Goal: Book appointment/travel/reservation

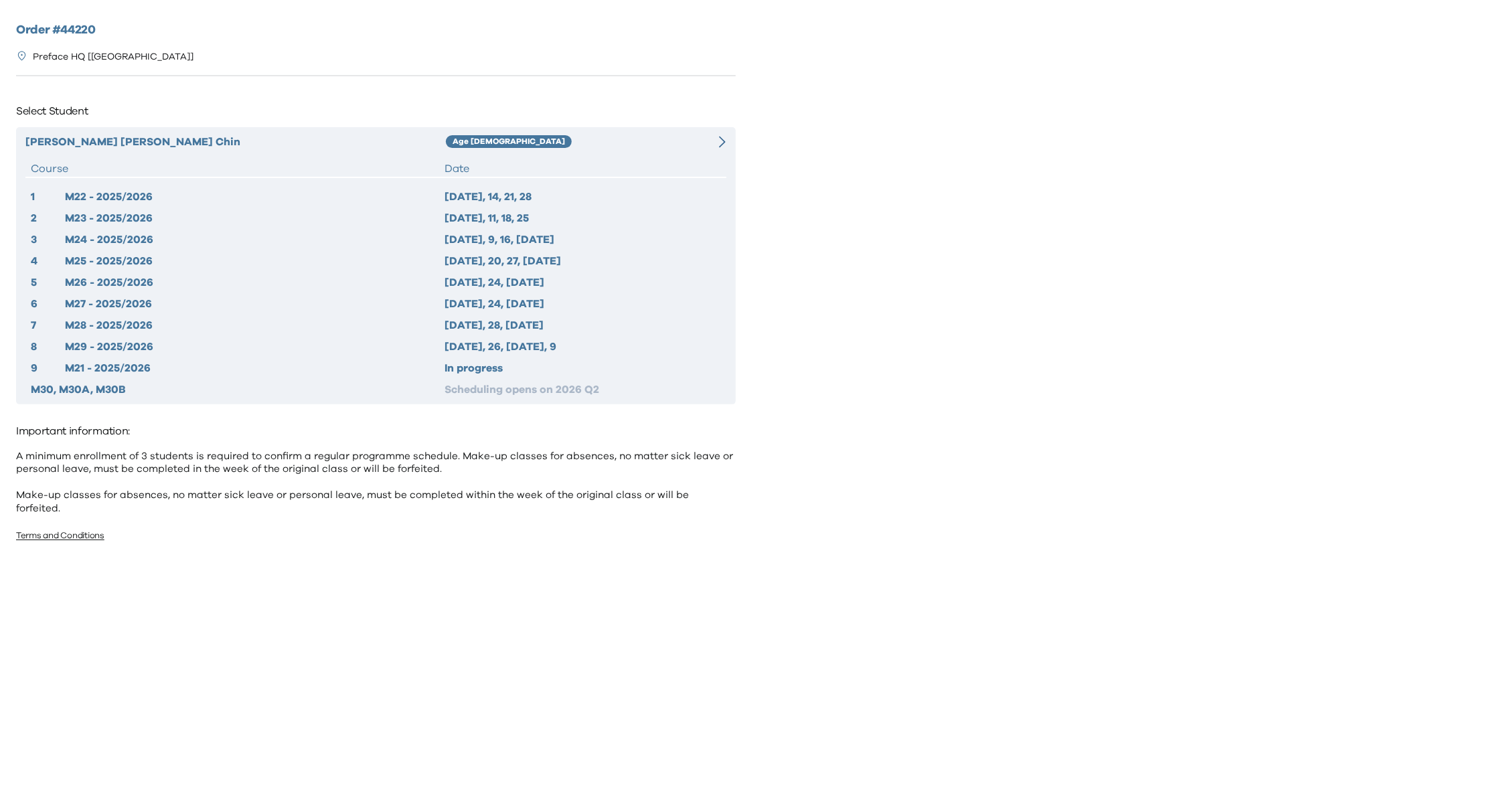
click at [718, 142] on div at bounding box center [708, 142] width 35 height 16
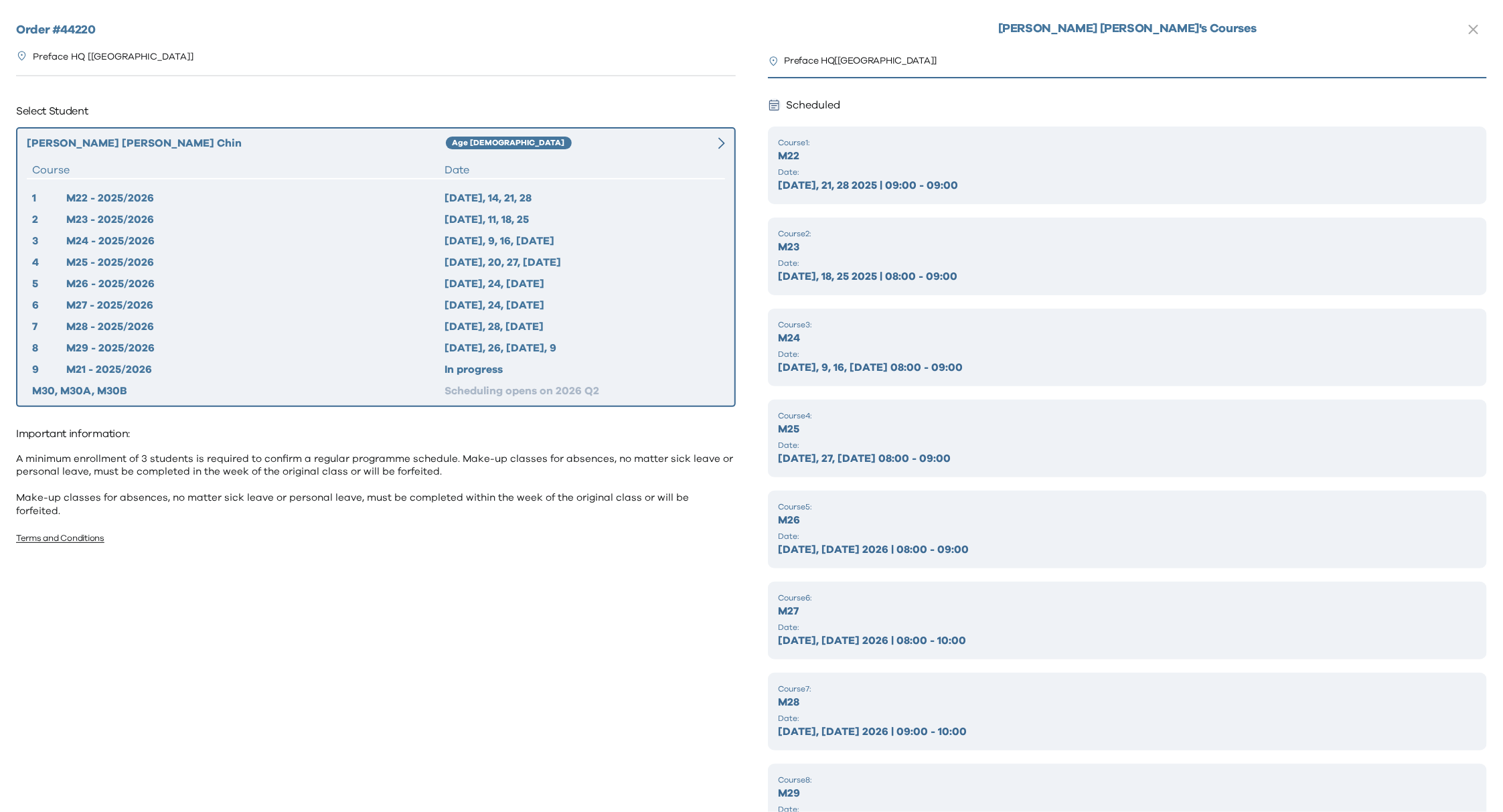
click at [1020, 151] on p "M22" at bounding box center [1128, 156] width 699 height 16
click at [891, 101] on div "Scheduled" at bounding box center [1127, 105] width 720 height 21
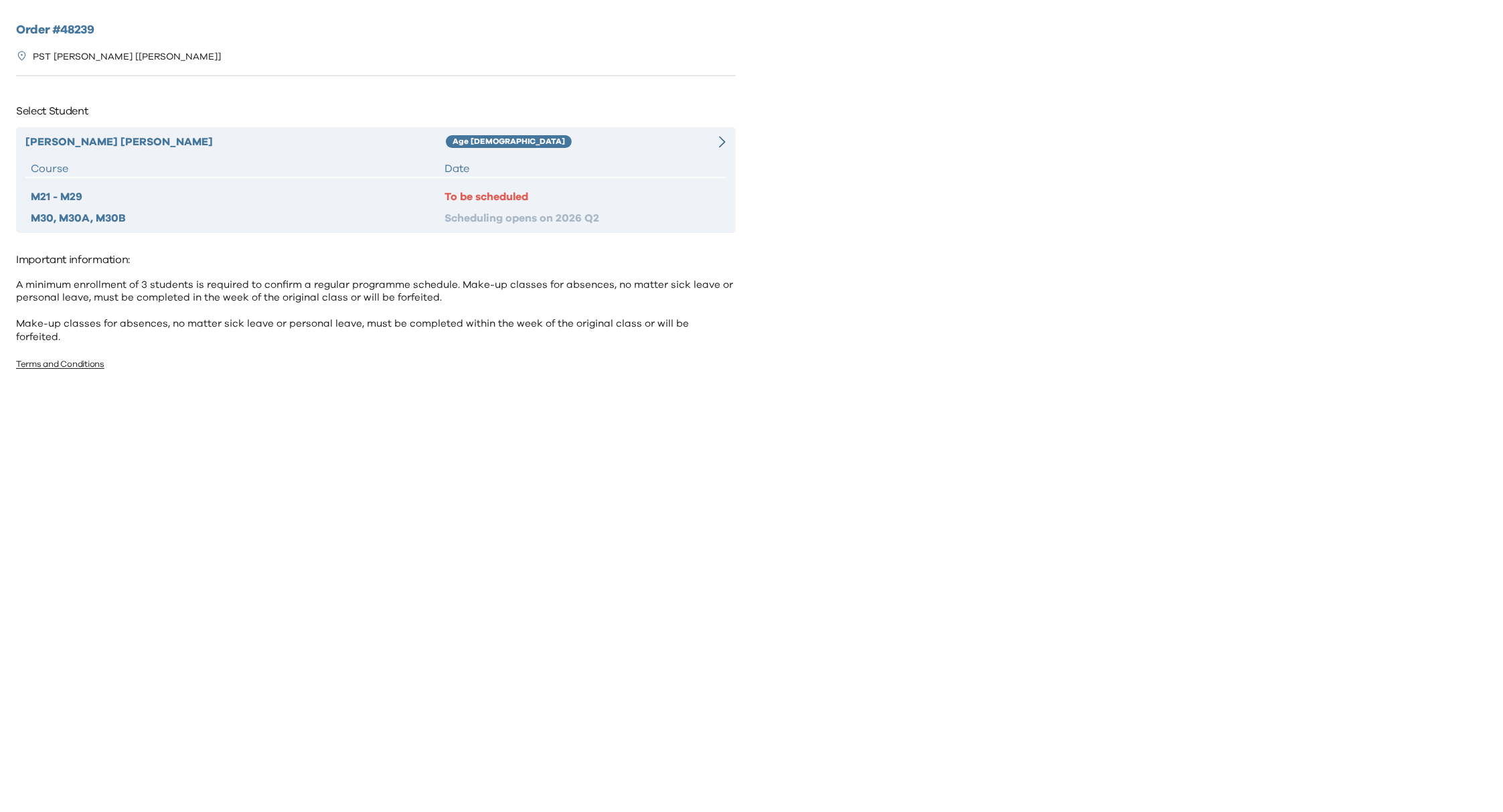
click at [627, 158] on div "[PERSON_NAME] Age [DEMOGRAPHIC_DATA] Course Date M21 - M29 To be scheduled M30,…" at bounding box center [376, 180] width 720 height 106
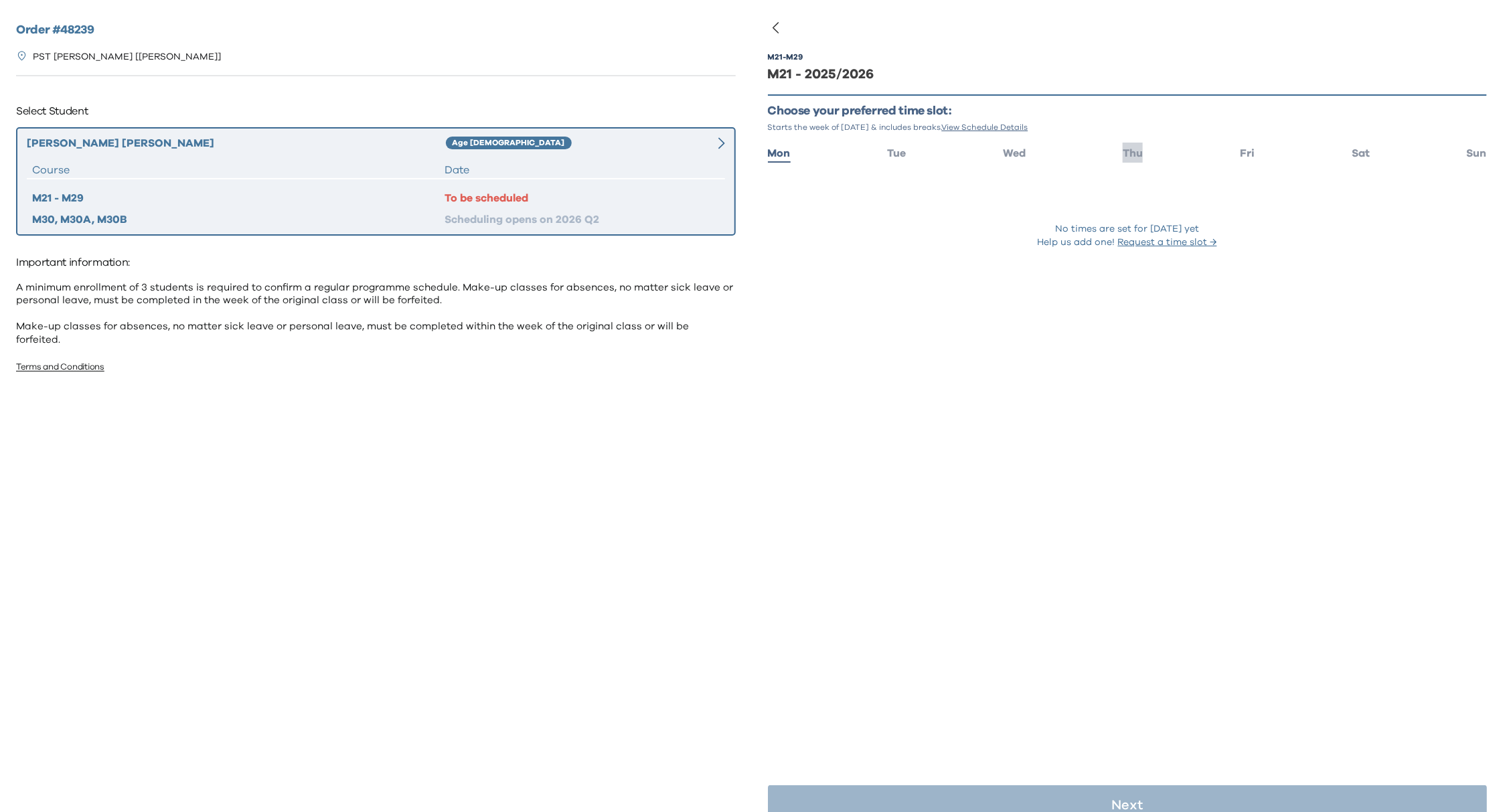
click at [1127, 150] on span "Thu" at bounding box center [1133, 153] width 20 height 11
click at [892, 150] on span "Tue" at bounding box center [896, 153] width 19 height 11
click at [1008, 158] on li "Wed" at bounding box center [1014, 152] width 23 height 20
click at [1123, 153] on span "Thu" at bounding box center [1133, 153] width 20 height 11
click at [1246, 152] on ul "Mon Tue Wed Thu Fri Sat Sun" at bounding box center [1127, 152] width 720 height 20
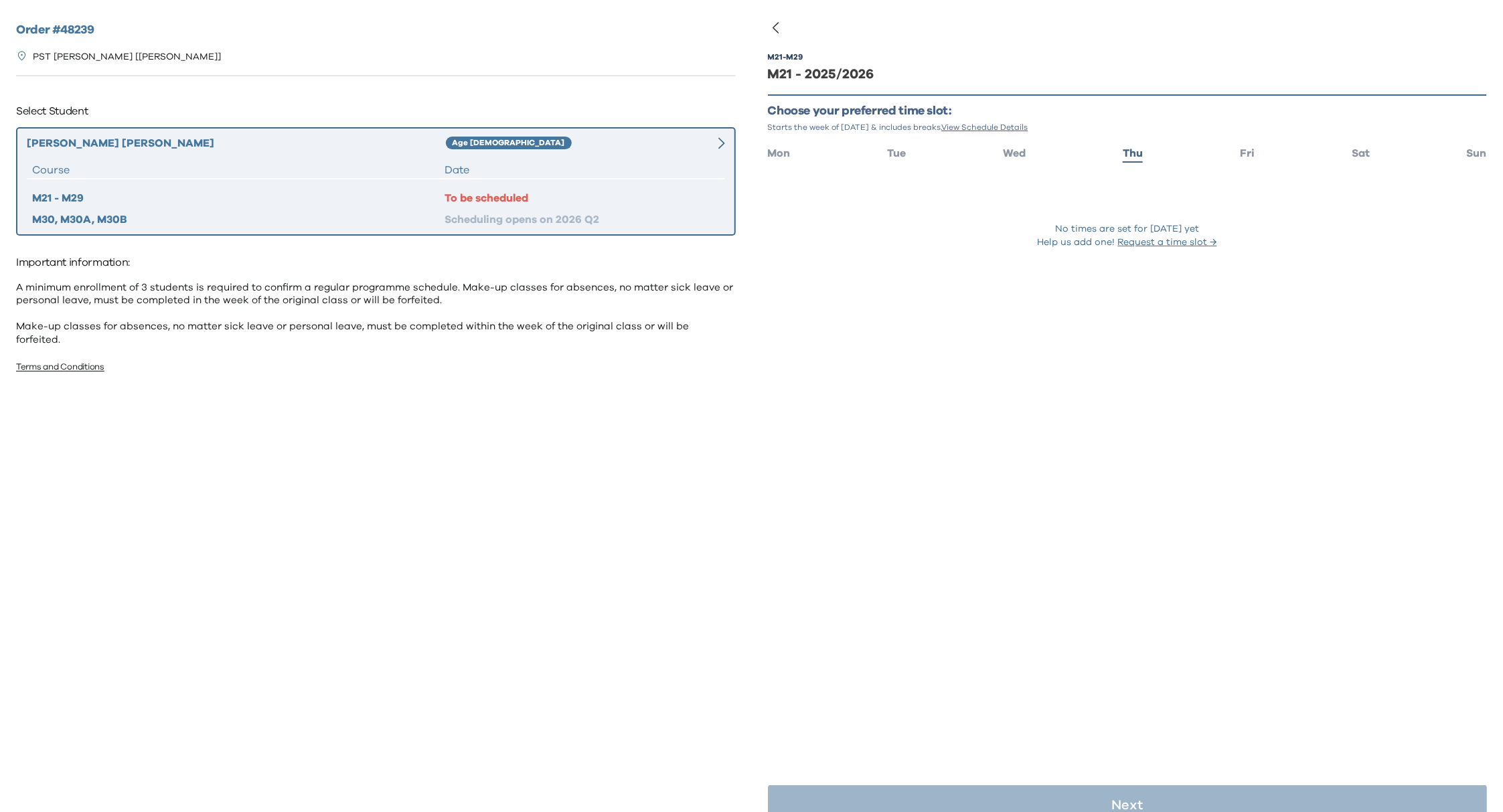
drag, startPoint x: 1231, startPoint y: 150, endPoint x: 1274, endPoint y: 151, distance: 43.0
click at [1240, 150] on span "Fri" at bounding box center [1248, 153] width 15 height 11
click at [1352, 157] on span "Sat" at bounding box center [1361, 153] width 18 height 11
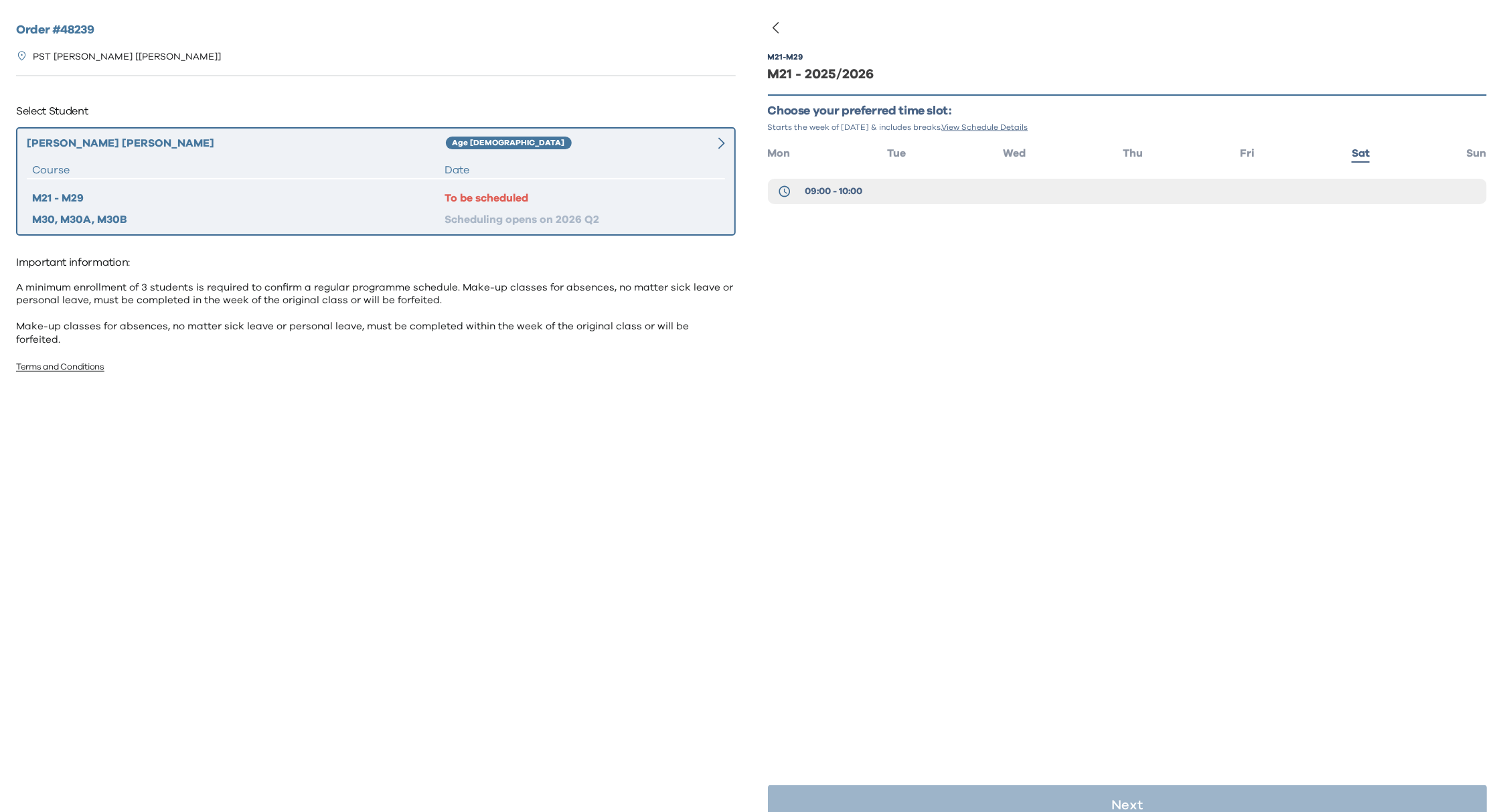
drag, startPoint x: 1460, startPoint y: 154, endPoint x: 1431, endPoint y: 158, distance: 29.3
click at [1467, 154] on span "Sun" at bounding box center [1477, 153] width 20 height 11
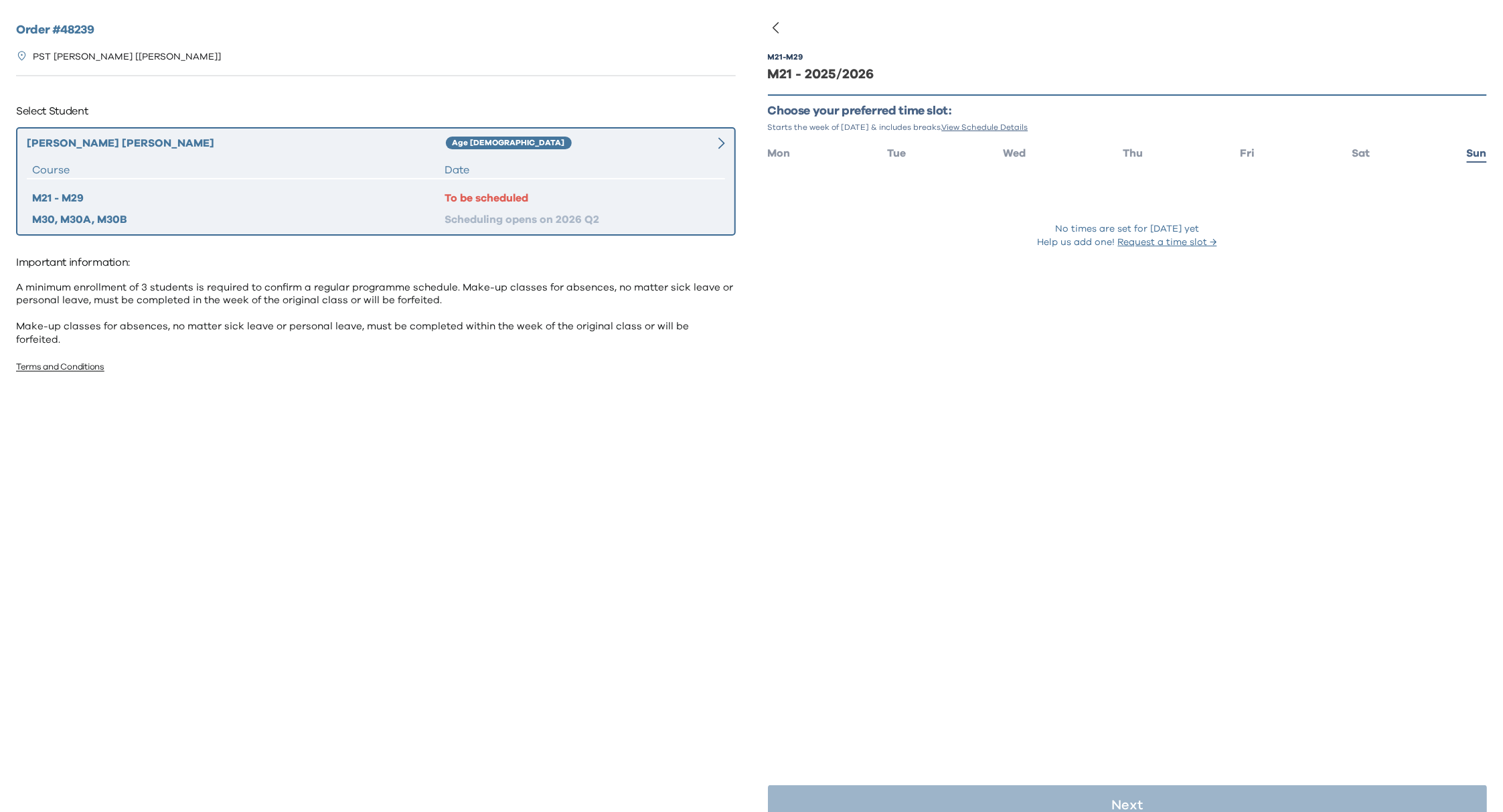
click at [1352, 154] on span "Sat" at bounding box center [1361, 153] width 18 height 11
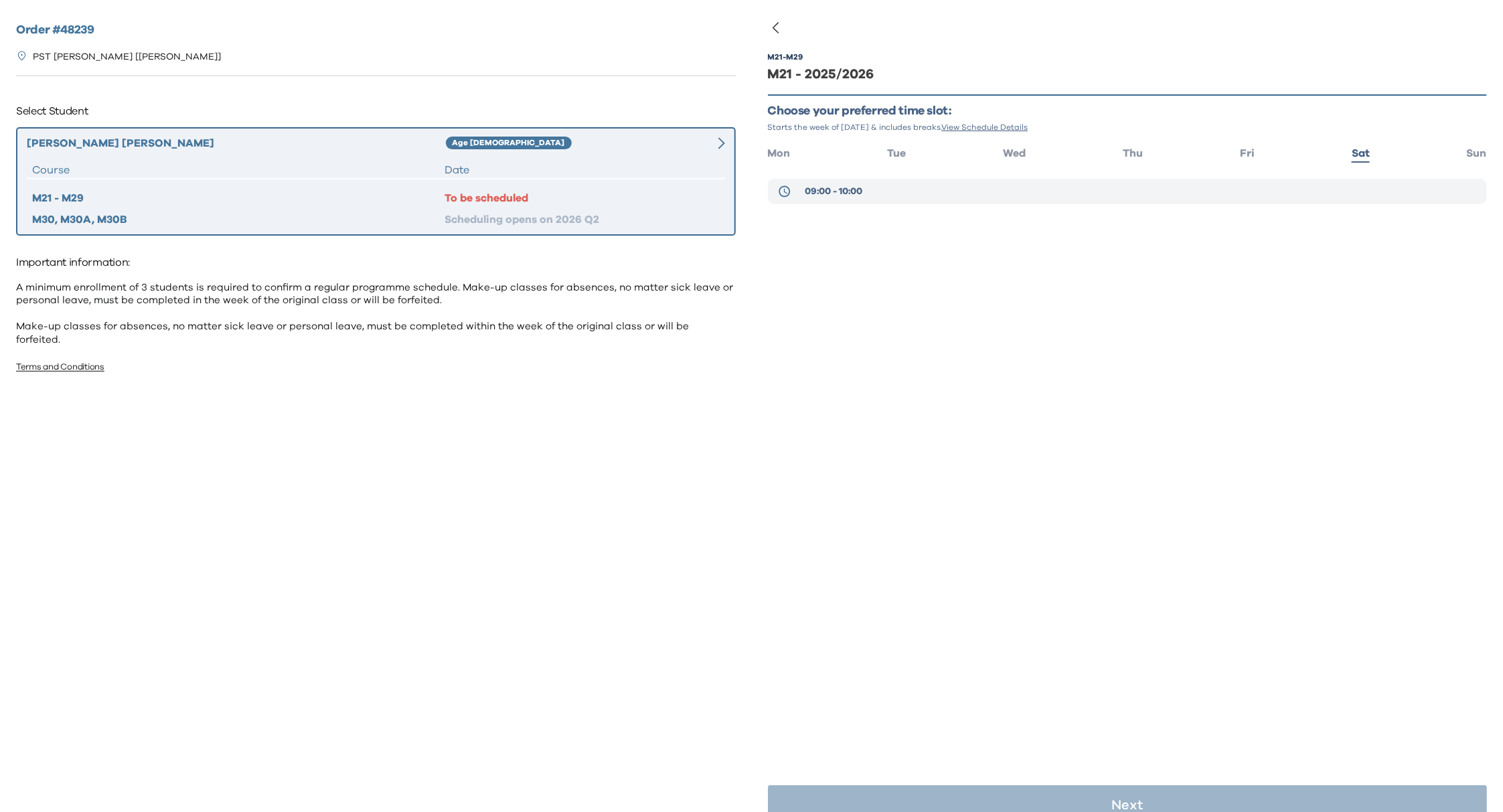
click at [894, 198] on button "09:00 - 10:00" at bounding box center [1127, 191] width 720 height 25
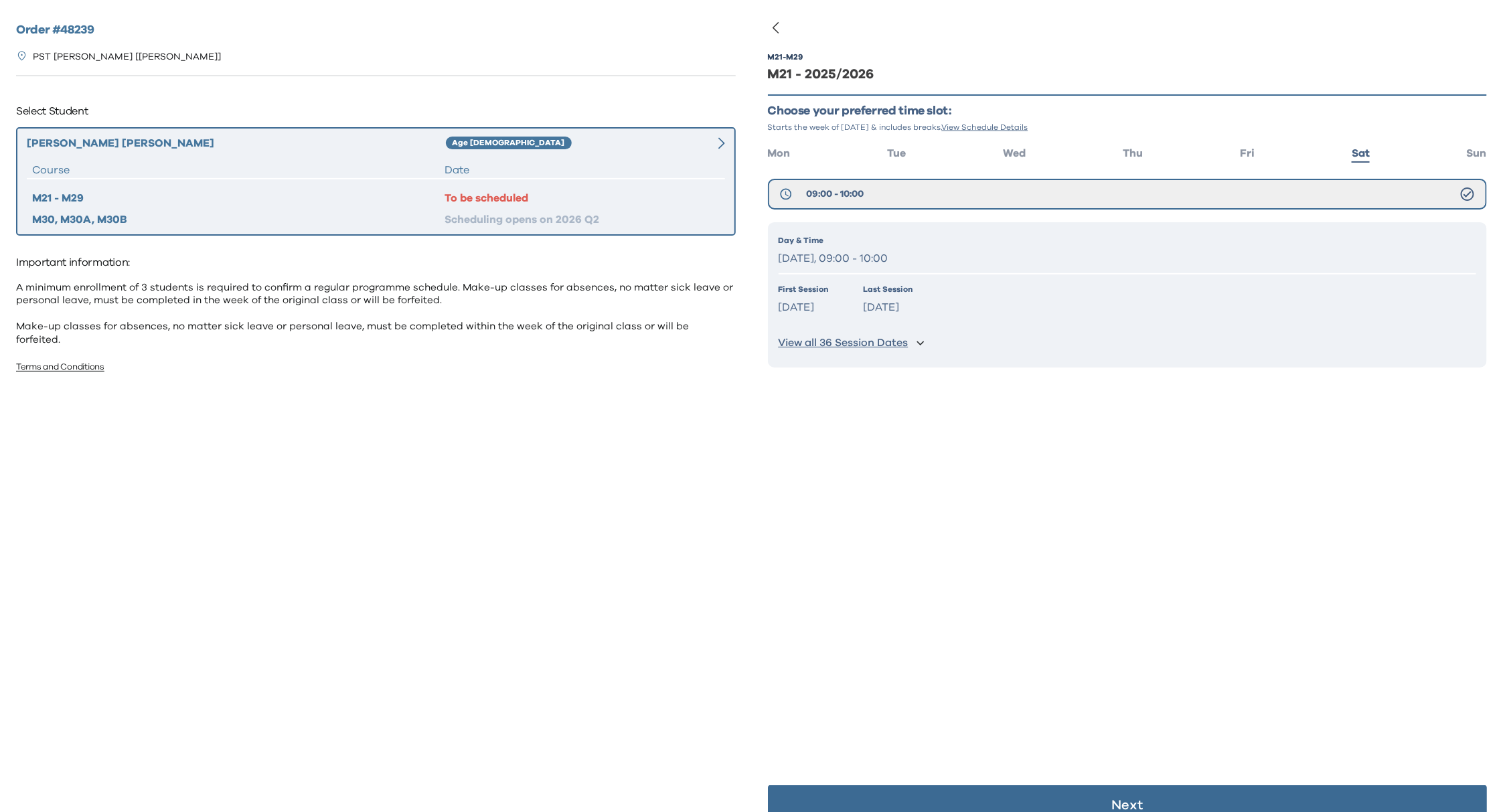
click at [891, 242] on p "Day & Time" at bounding box center [1128, 240] width 699 height 12
click at [1127, 150] on span "Thu" at bounding box center [1133, 153] width 20 height 11
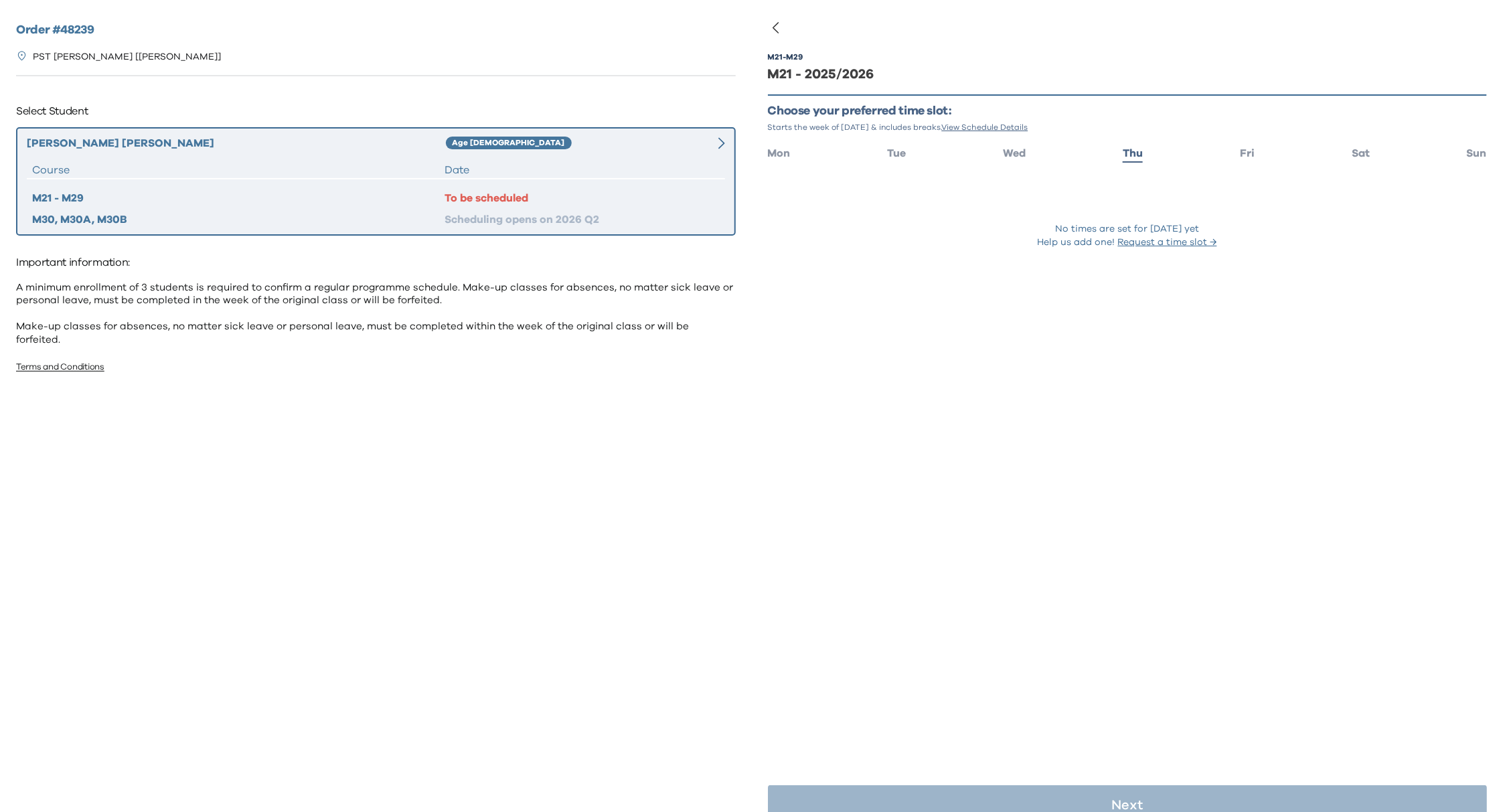
click at [349, 405] on div "Order # 48239 PST [PERSON_NAME] O [[PERSON_NAME] O] Select Student [PERSON_NAME…" at bounding box center [376, 400] width 752 height 800
